Goal: Information Seeking & Learning: Learn about a topic

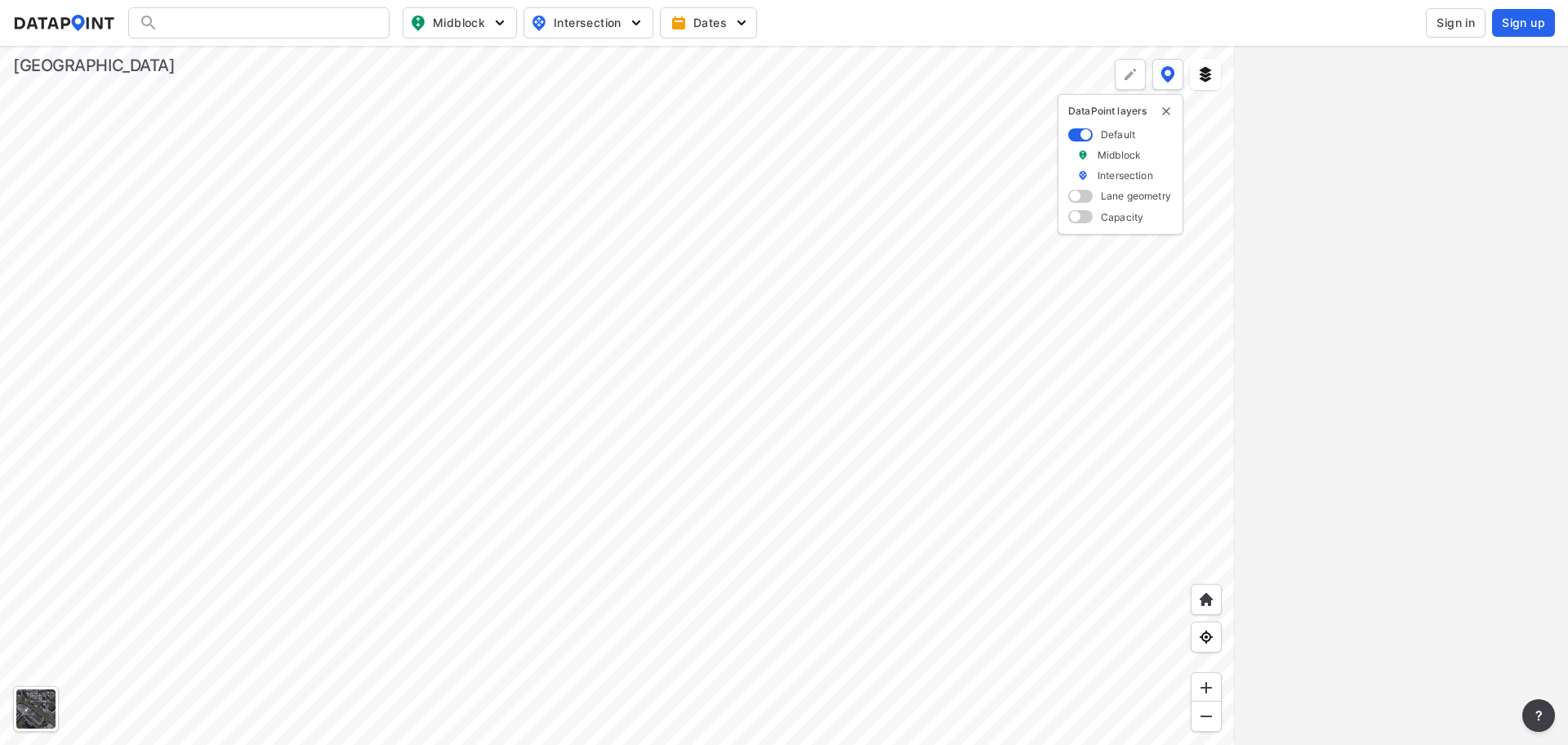
click at [777, 449] on div at bounding box center [617, 394] width 1235 height 699
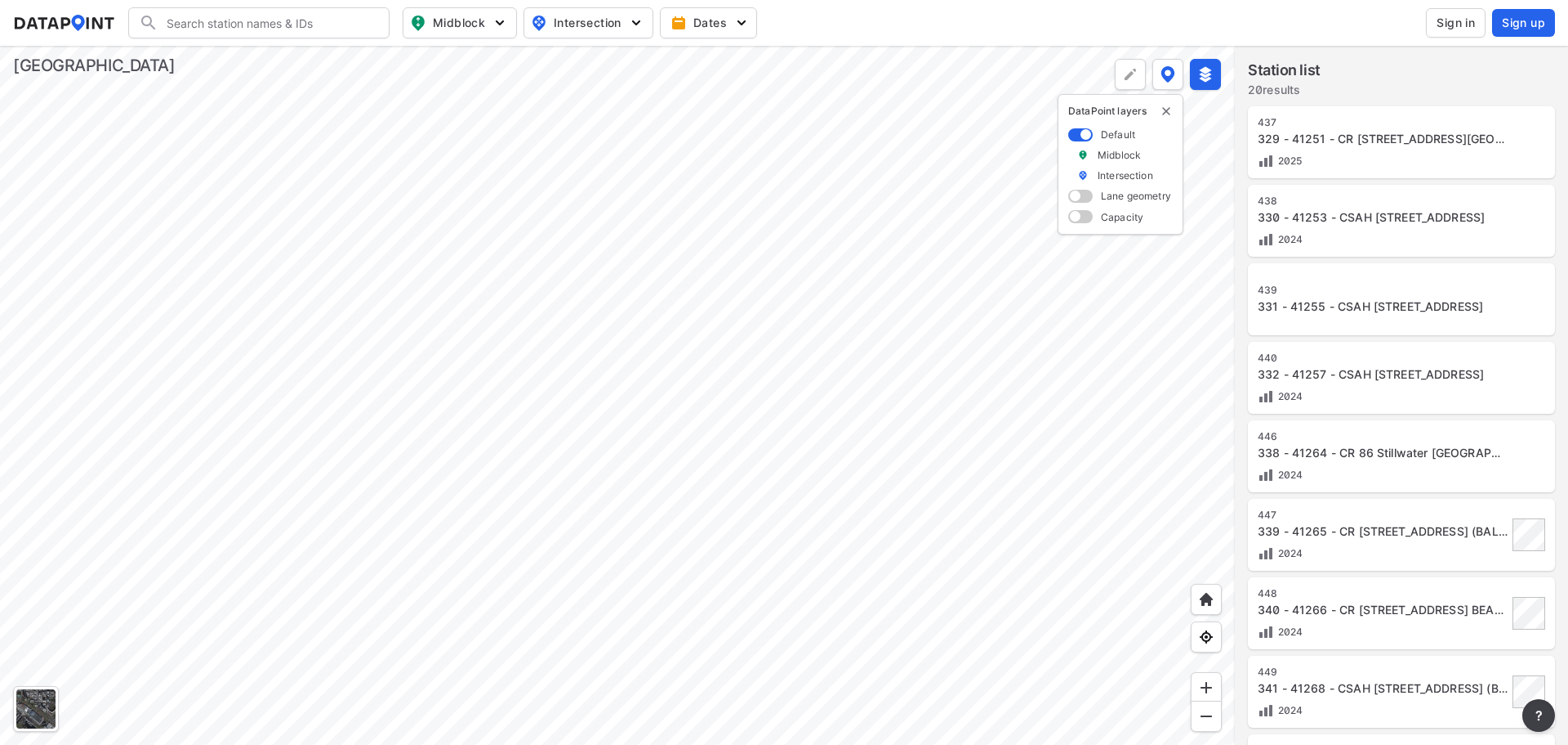
click at [740, 220] on div at bounding box center [617, 394] width 1235 height 699
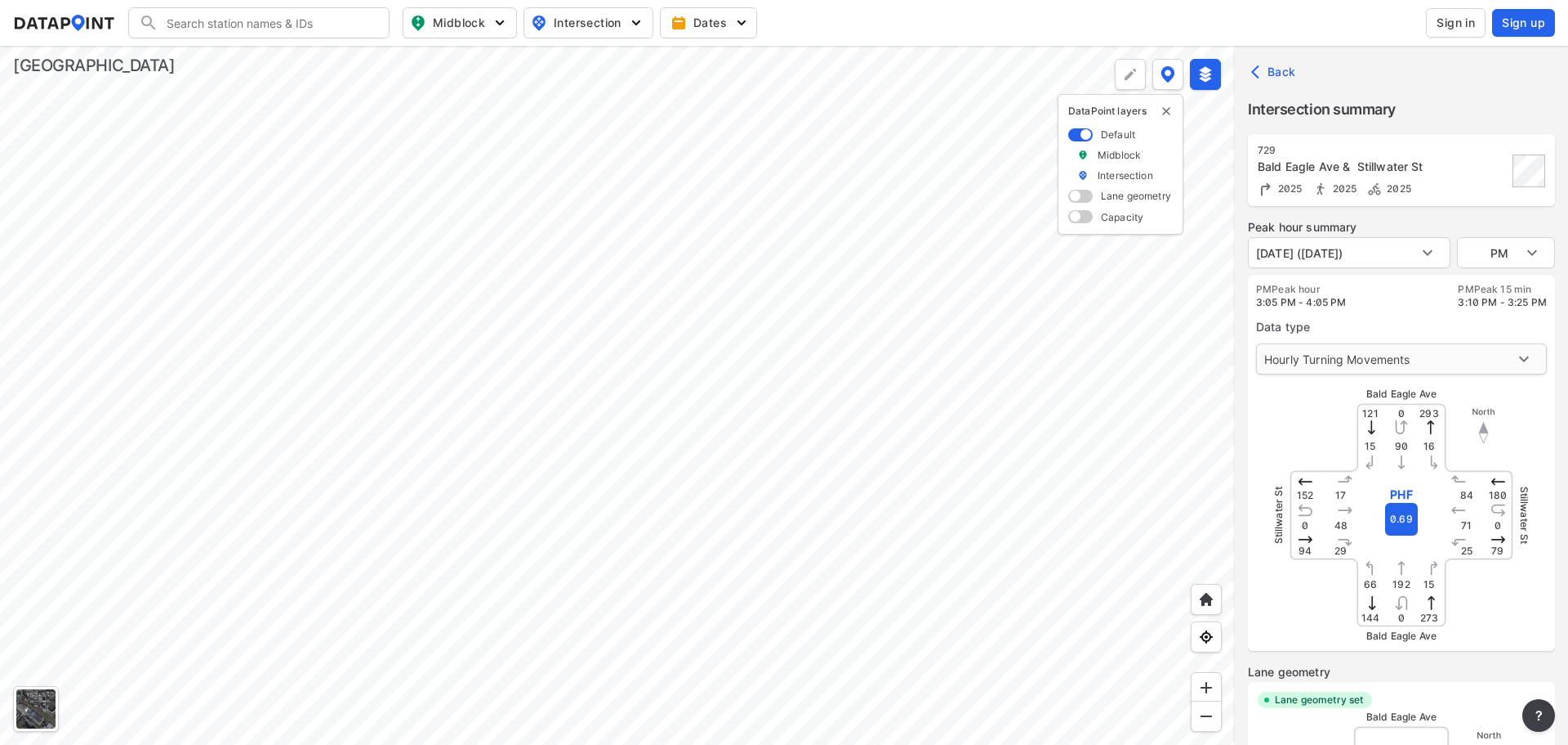
click at [1385, 362] on body "Search Please enter a search term. Midblock Intersection Dates Sign in Sign up …" at bounding box center [784, 372] width 1568 height 745
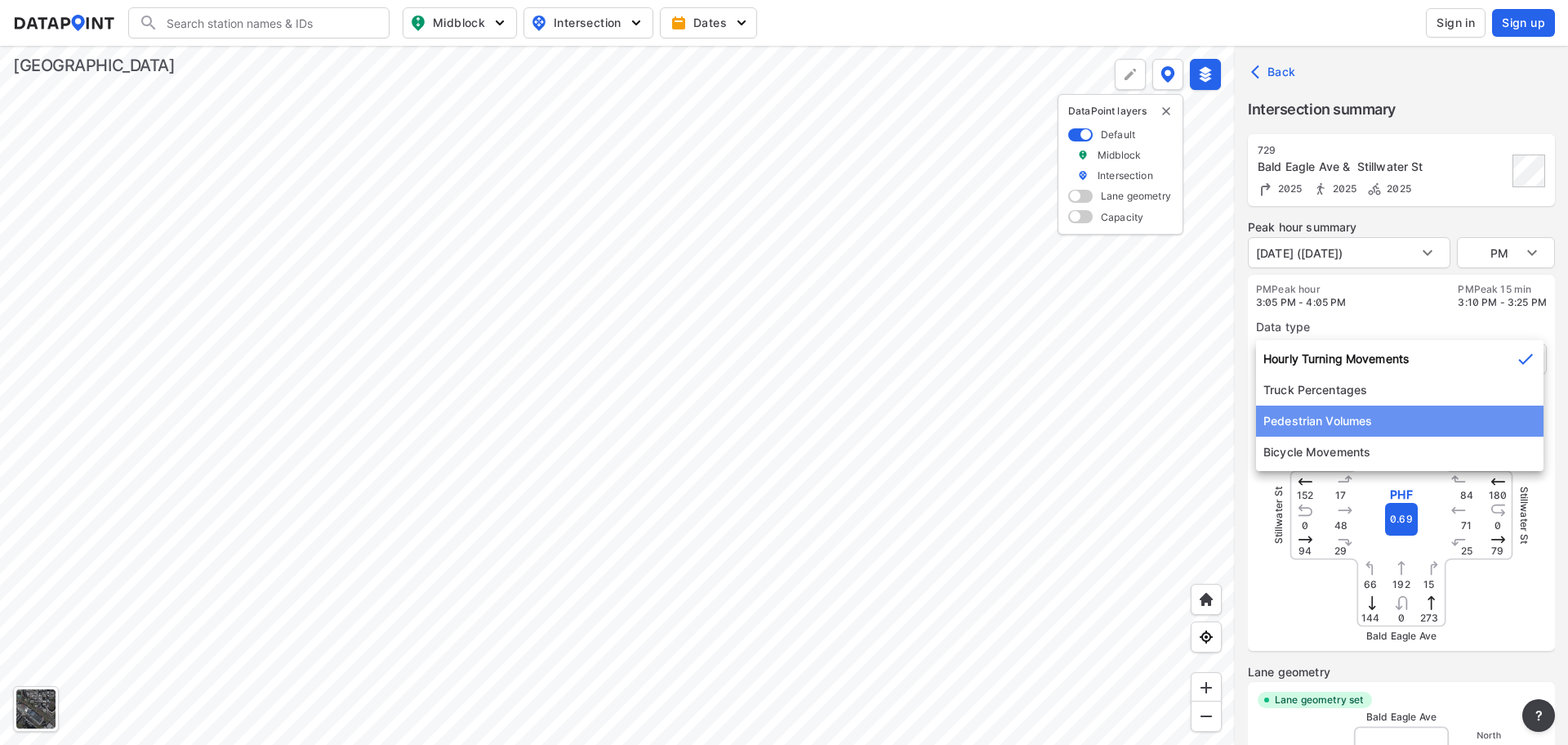
click at [1373, 432] on li "Pedestrian Volumes" at bounding box center [1399, 421] width 288 height 31
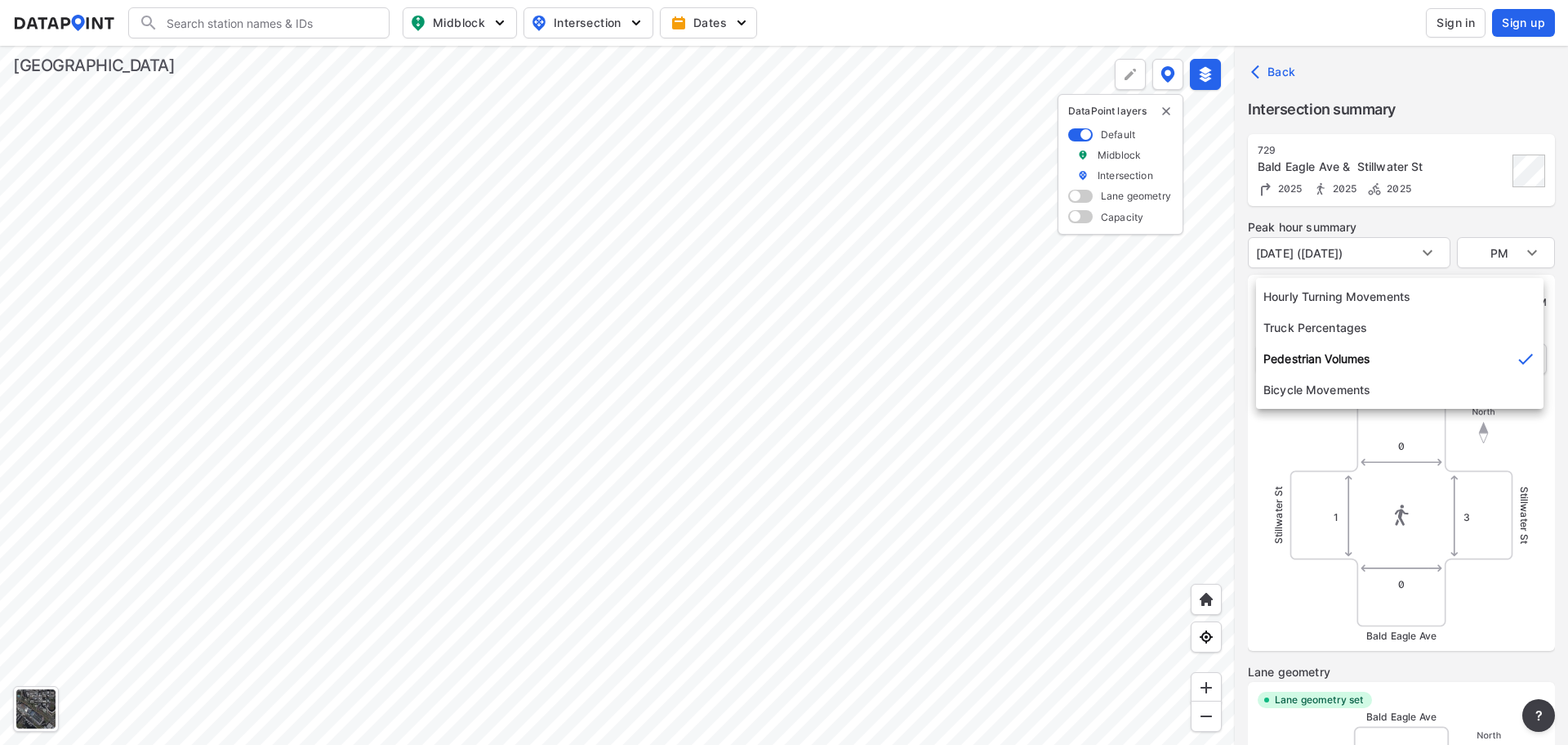
click at [1378, 369] on body "Search Please enter a search term. Midblock Intersection Dates Sign in Sign up …" at bounding box center [784, 372] width 1568 height 745
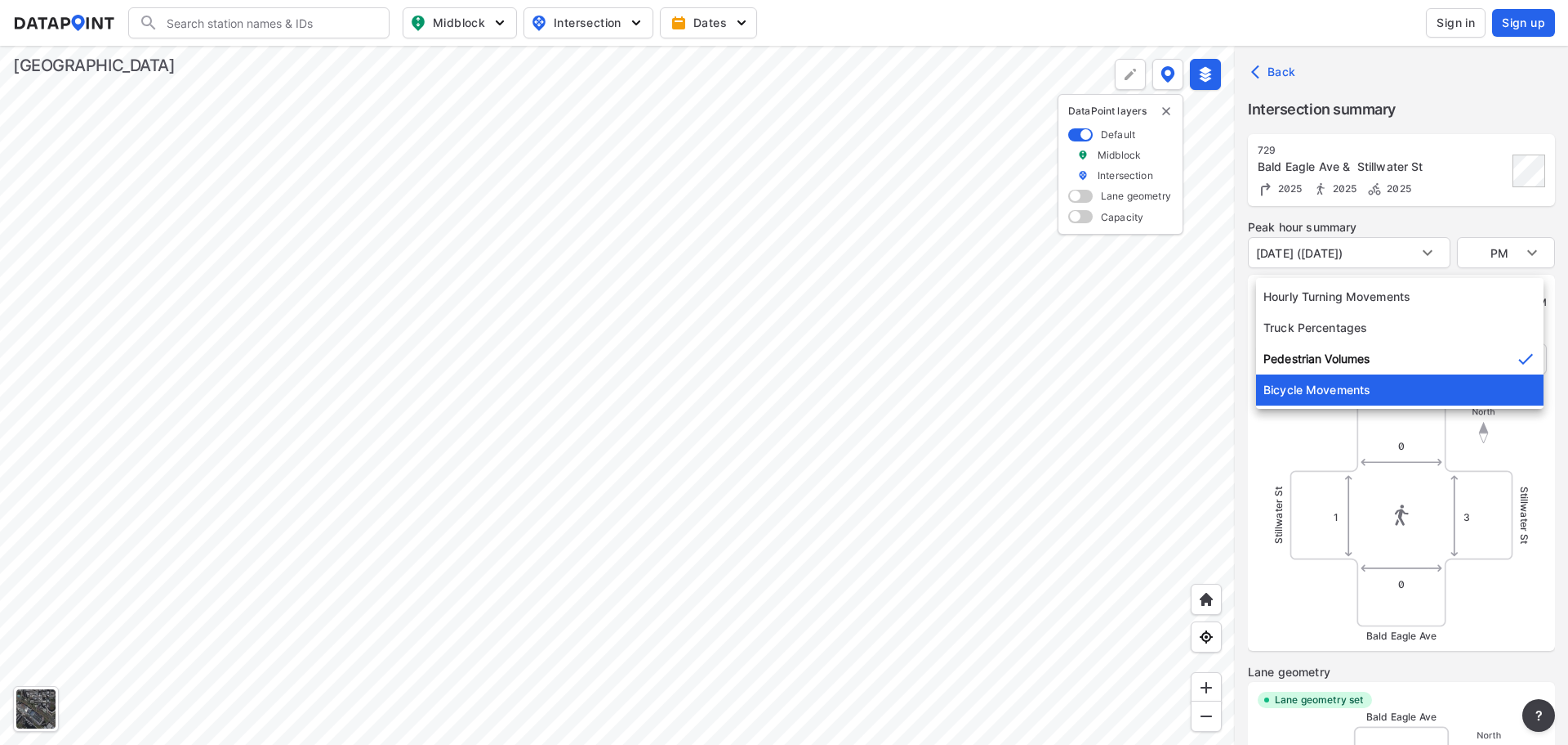
click at [1365, 397] on li "Bicycle Movements" at bounding box center [1399, 389] width 288 height 31
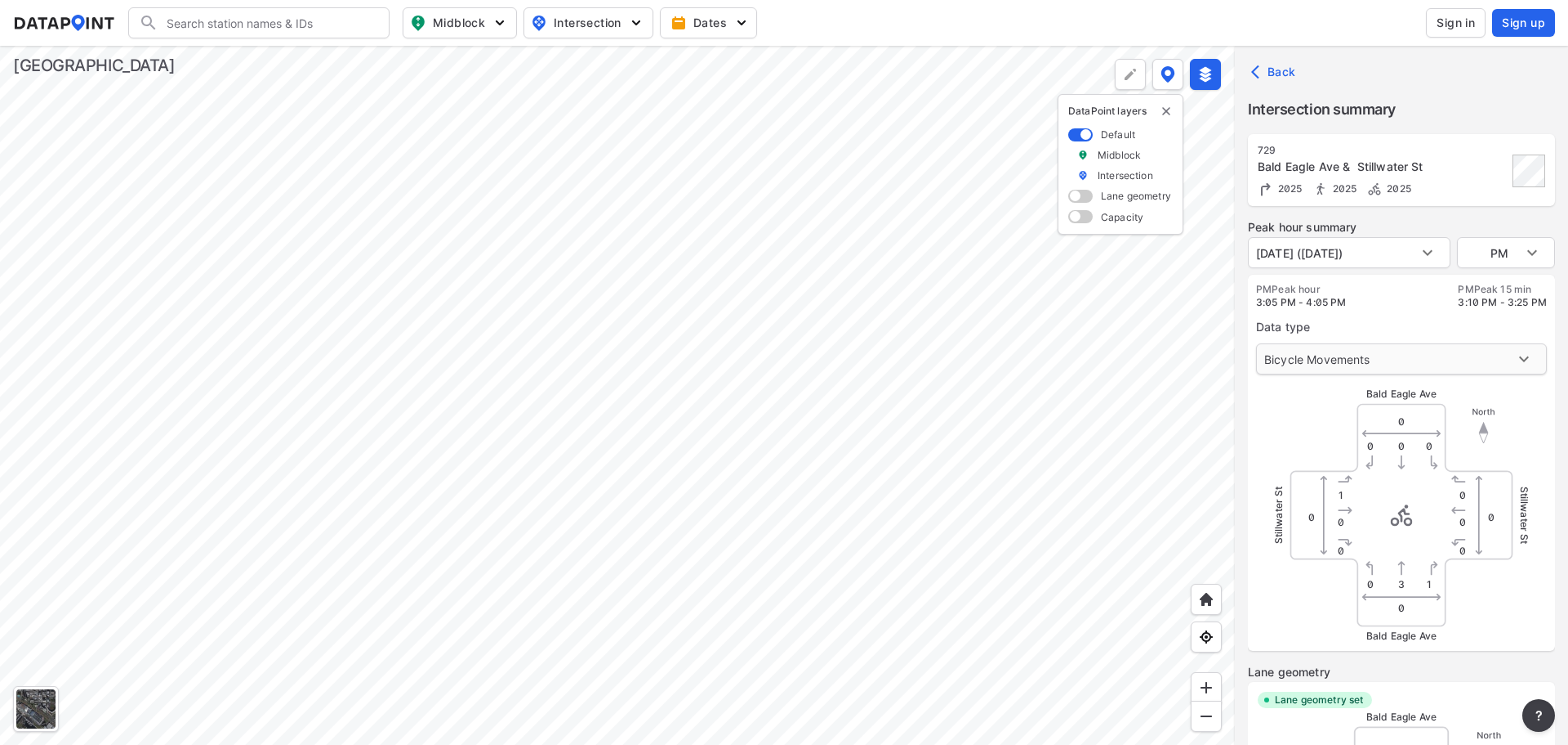
click at [1379, 368] on body "Search Please enter a search term. Midblock Intersection Dates Sign in Sign up …" at bounding box center [784, 372] width 1568 height 745
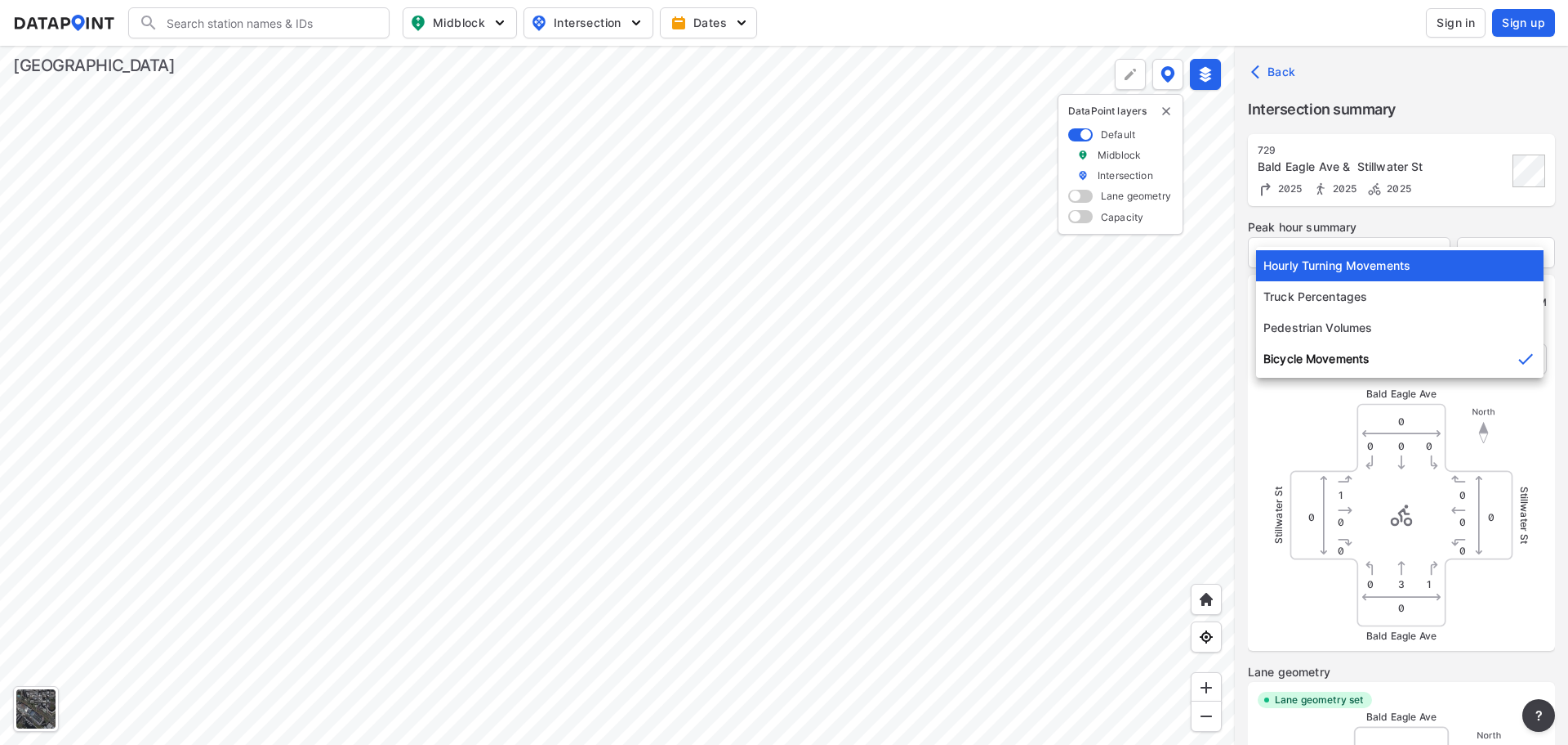
click at [1373, 272] on li "Hourly Turning Movements" at bounding box center [1399, 266] width 288 height 31
type input "0"
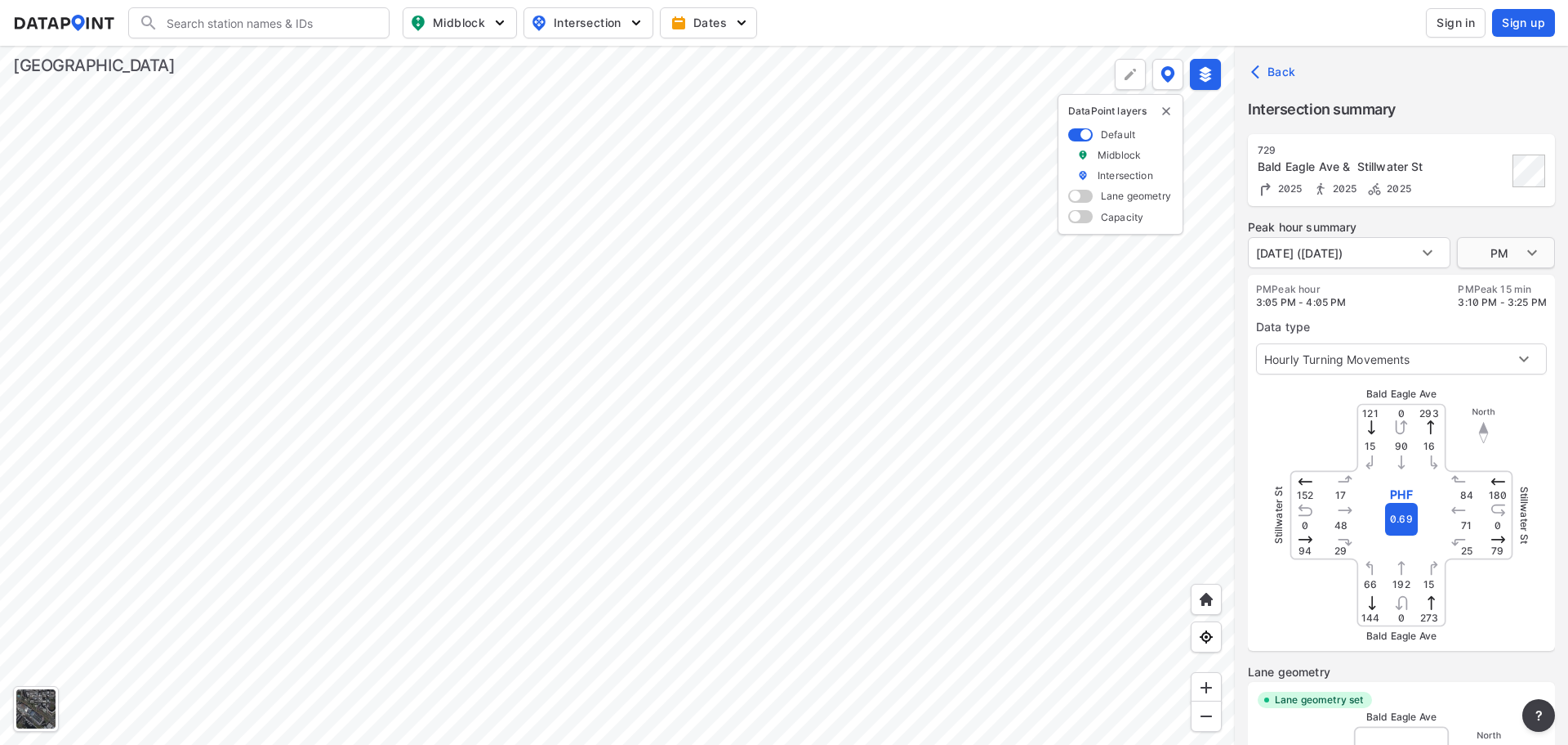
click at [1489, 261] on body "Search Please enter a search term. Midblock Intersection Dates Sign in Sign up …" at bounding box center [784, 372] width 1568 height 745
click at [1494, 225] on li "MID" at bounding box center [1506, 222] width 98 height 31
click at [1498, 239] on body "Search Please enter a search term. Midblock Intersection Dates Sign in Sign up …" at bounding box center [784, 372] width 1568 height 745
click at [1498, 212] on li "AM" at bounding box center [1506, 222] width 98 height 31
type input "AM"
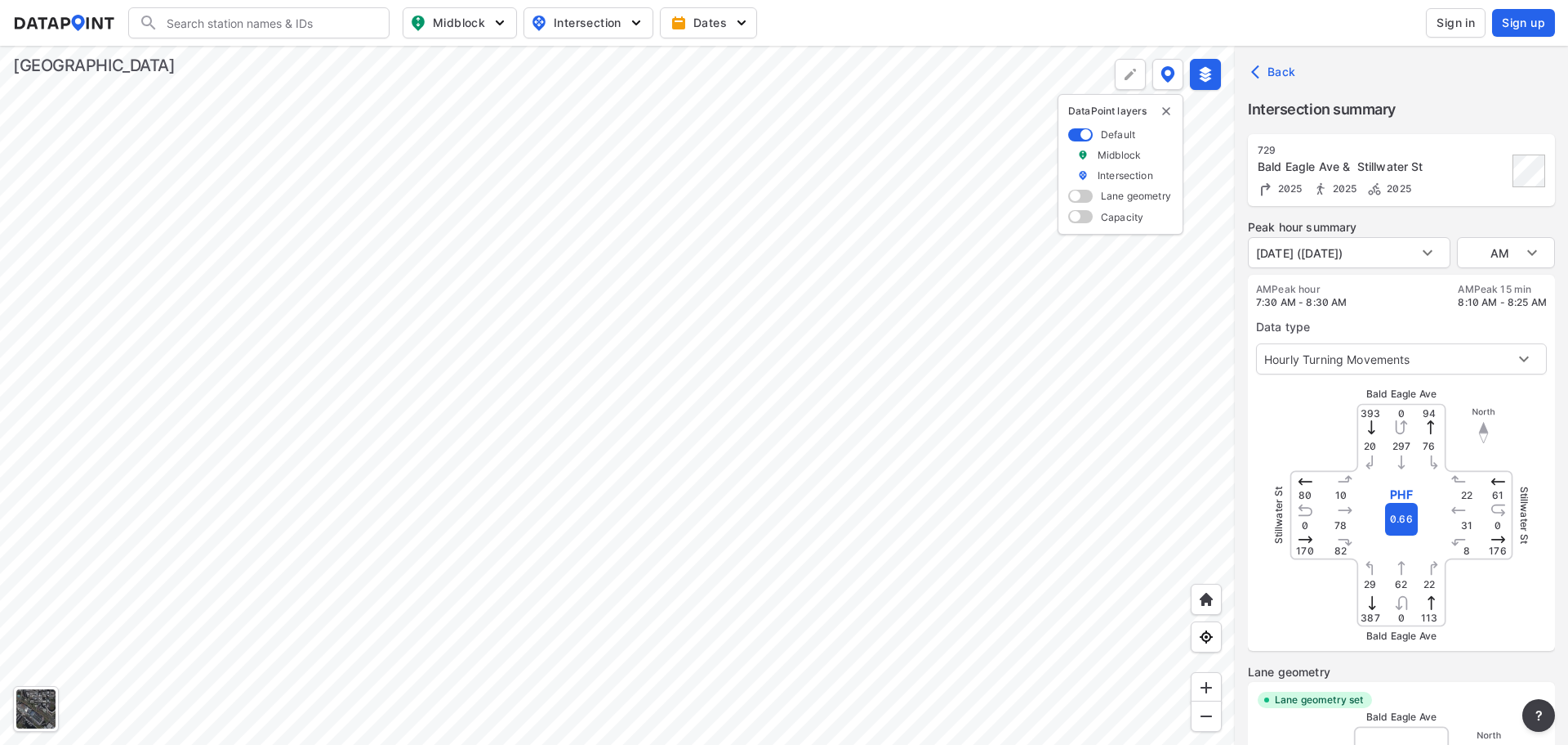
click at [953, 176] on div at bounding box center [617, 394] width 1235 height 699
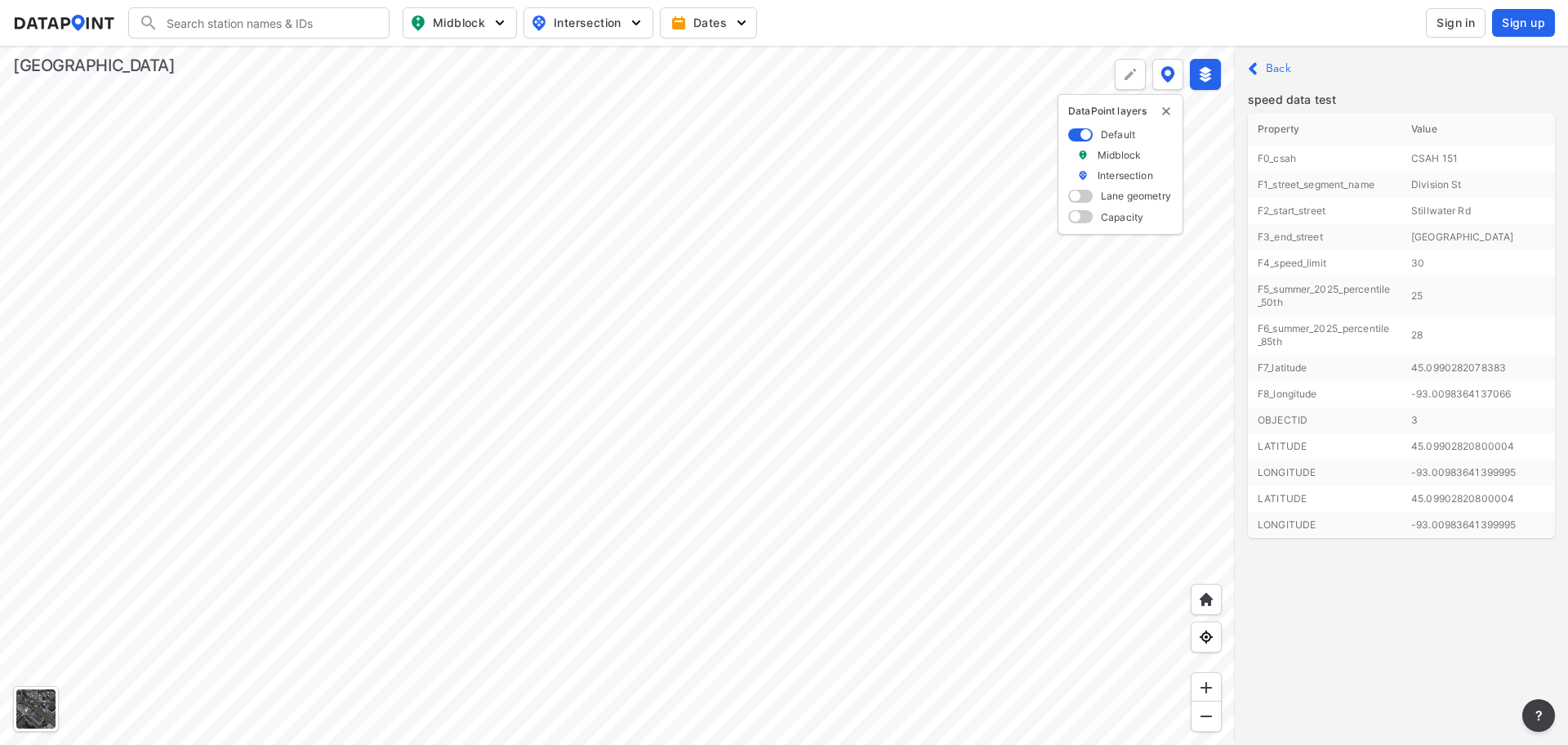
click at [981, 153] on div at bounding box center [617, 394] width 1235 height 699
click at [899, 256] on div at bounding box center [617, 394] width 1235 height 699
click at [911, 518] on div at bounding box center [617, 394] width 1235 height 699
click at [946, 316] on div at bounding box center [617, 394] width 1235 height 699
click at [932, 256] on div at bounding box center [617, 394] width 1235 height 699
